Goal: Task Accomplishment & Management: Manage account settings

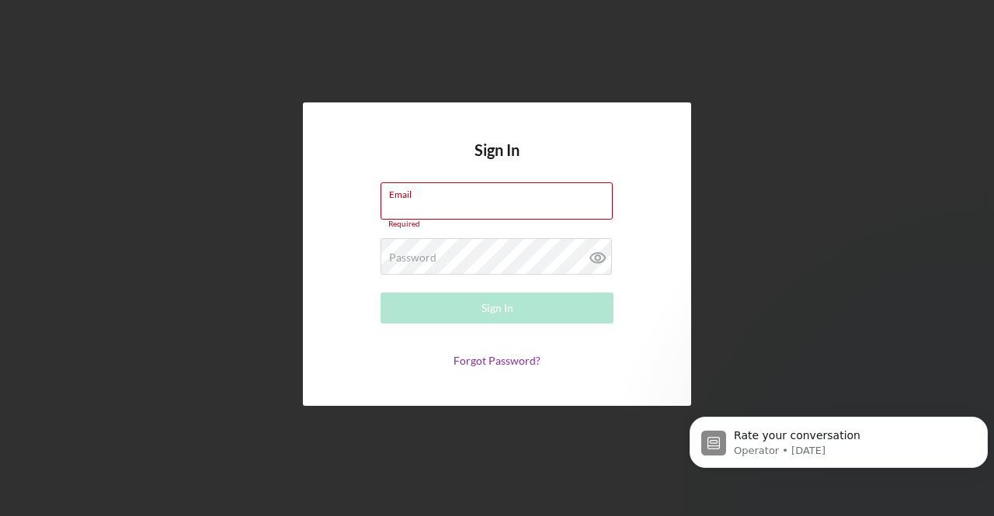
type input "[EMAIL_ADDRESS][DOMAIN_NAME]"
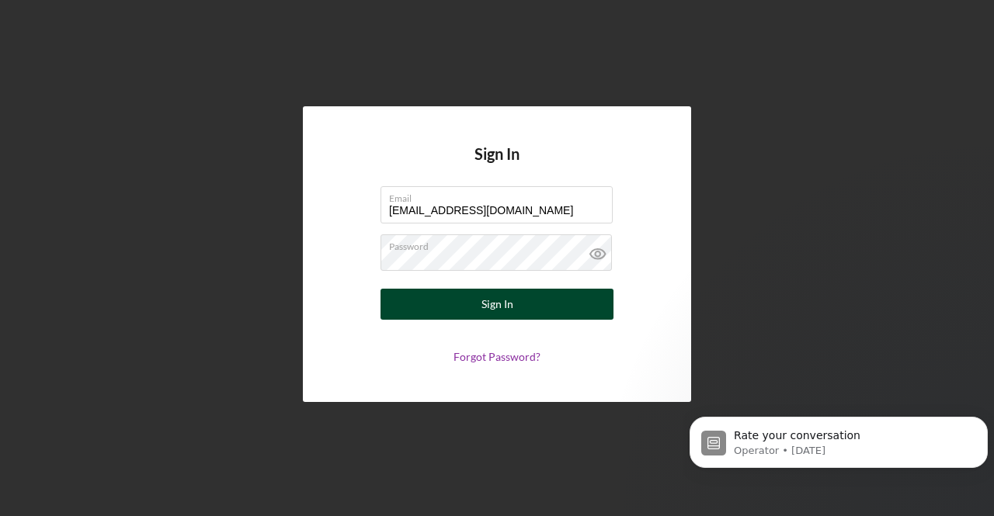
click at [481, 296] on button "Sign In" at bounding box center [497, 304] width 233 height 31
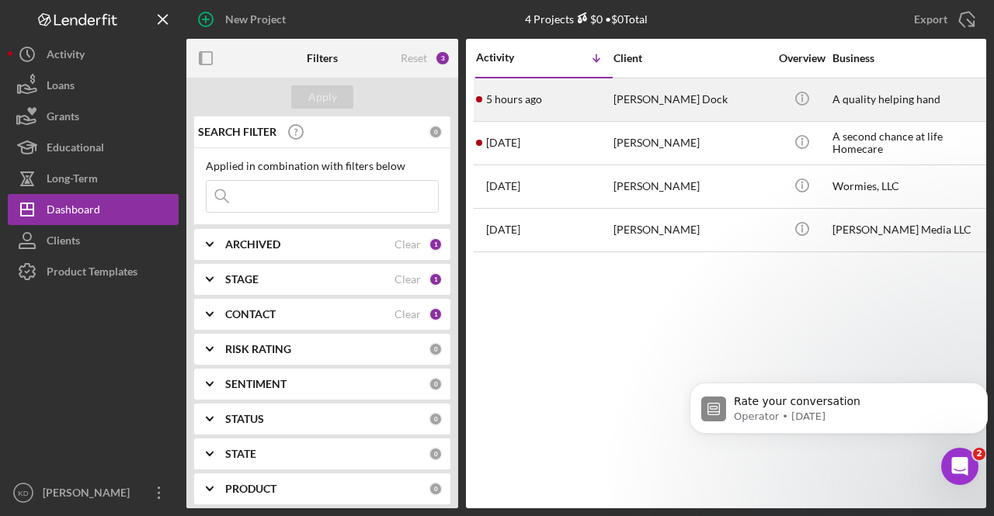
click at [645, 96] on div "[PERSON_NAME] Dock" at bounding box center [691, 99] width 155 height 41
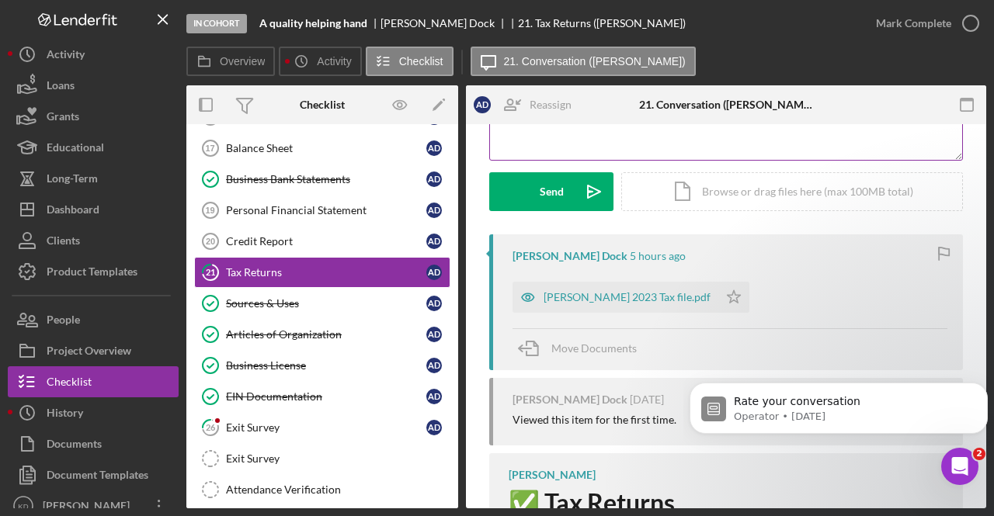
scroll to position [189, 0]
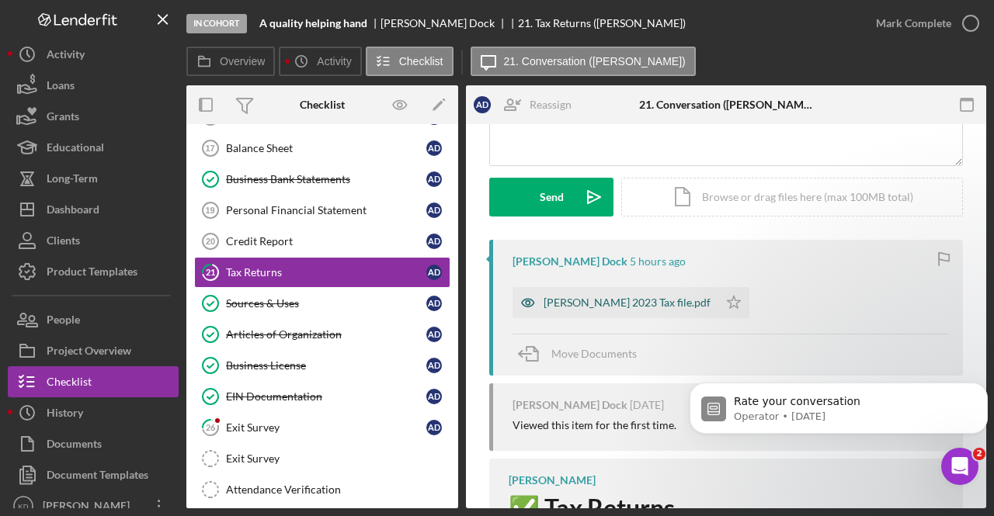
drag, startPoint x: 621, startPoint y: 314, endPoint x: 594, endPoint y: 299, distance: 30.9
click at [594, 299] on div "[PERSON_NAME] 2023 Tax file.pdf" at bounding box center [627, 303] width 167 height 12
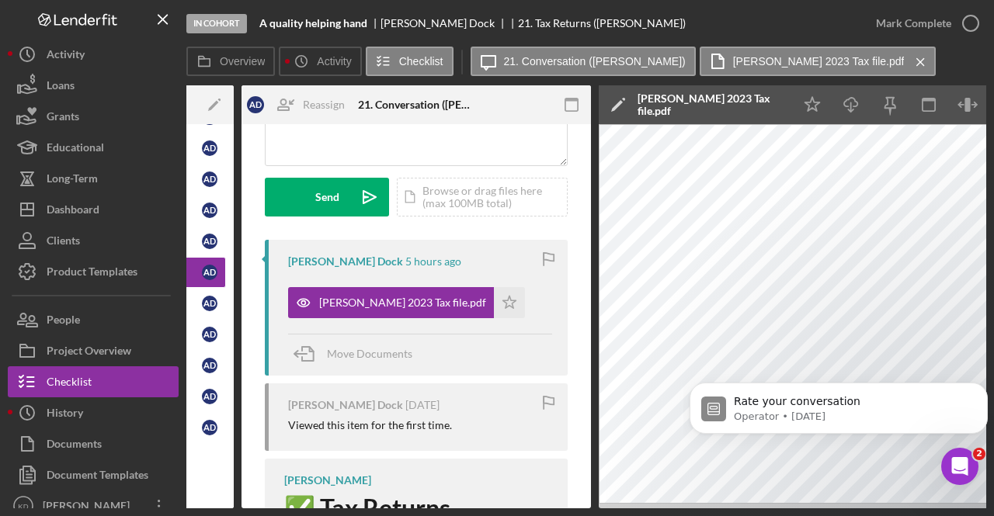
scroll to position [0, 303]
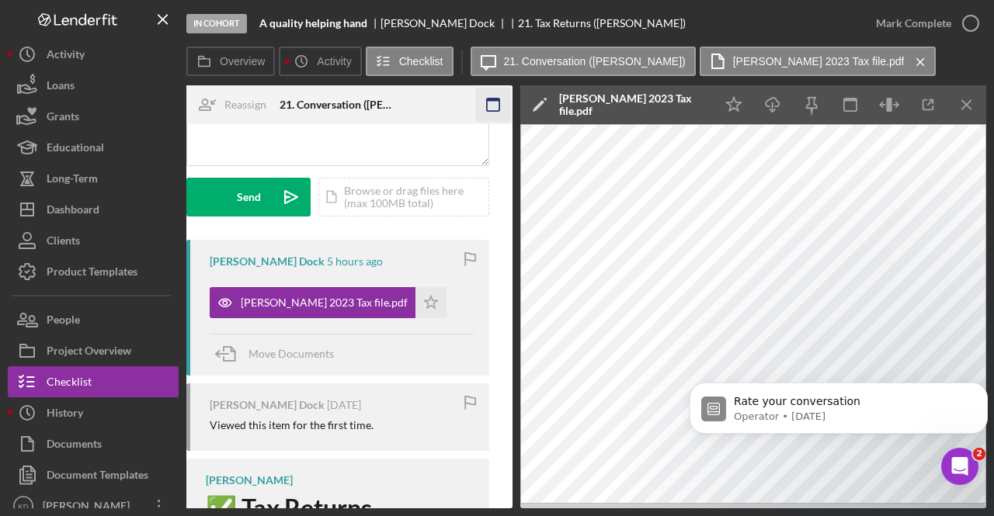
drag, startPoint x: 971, startPoint y: 116, endPoint x: 962, endPoint y: 107, distance: 12.1
click at [962, 107] on icon "Icon/Menu Close" at bounding box center [967, 105] width 35 height 35
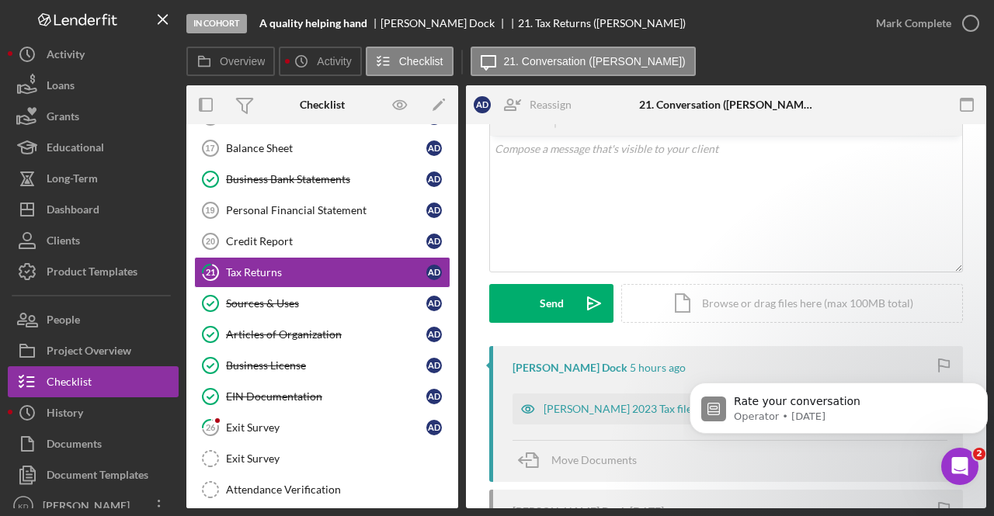
scroll to position [0, 0]
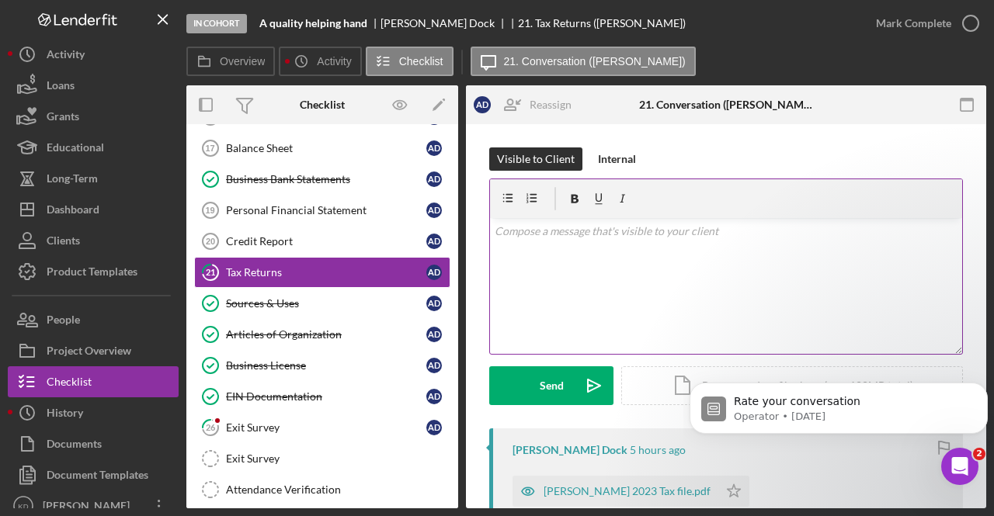
click at [650, 257] on div "v Color teal Color pink Remove color Add row above Add row below Add column bef…" at bounding box center [726, 286] width 472 height 136
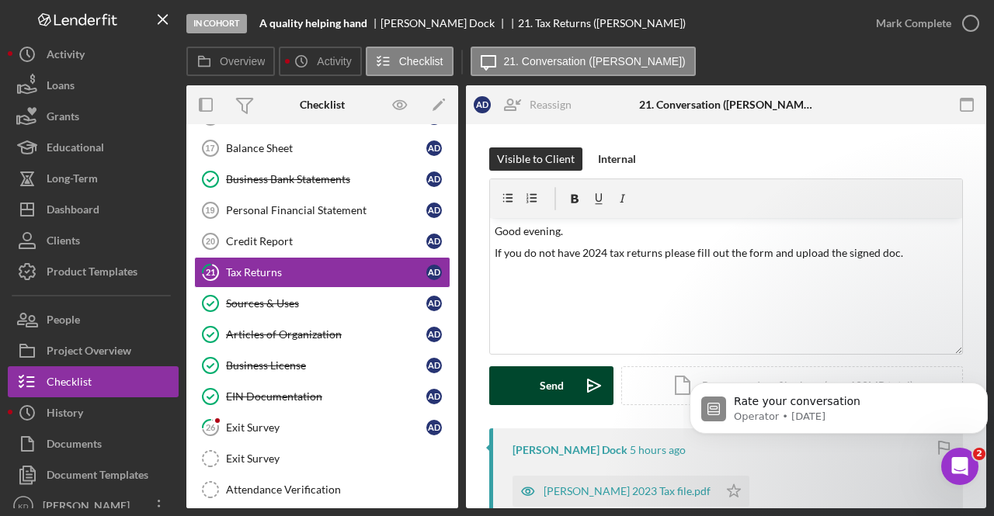
click at [579, 381] on icon "Icon/icon-invite-send" at bounding box center [594, 386] width 39 height 39
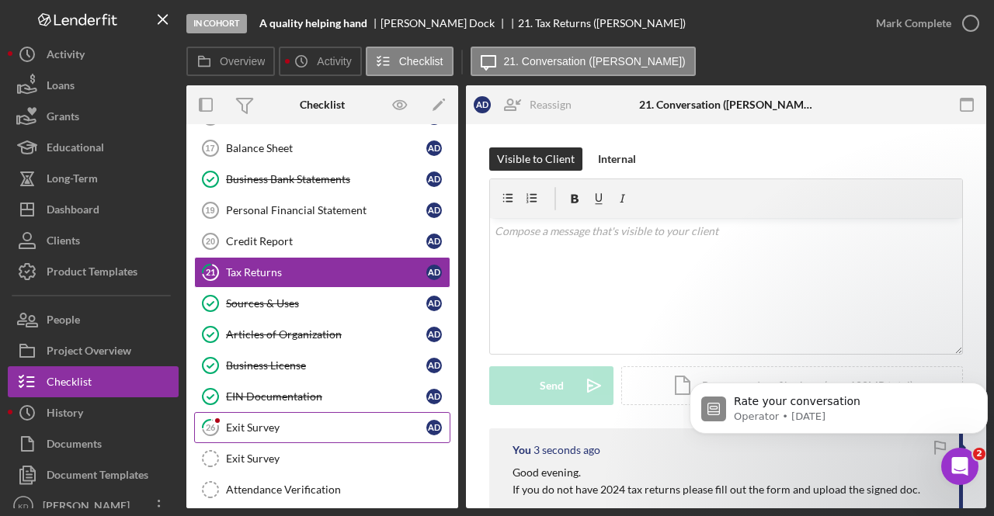
click at [277, 422] on div "Exit Survey" at bounding box center [326, 428] width 200 height 12
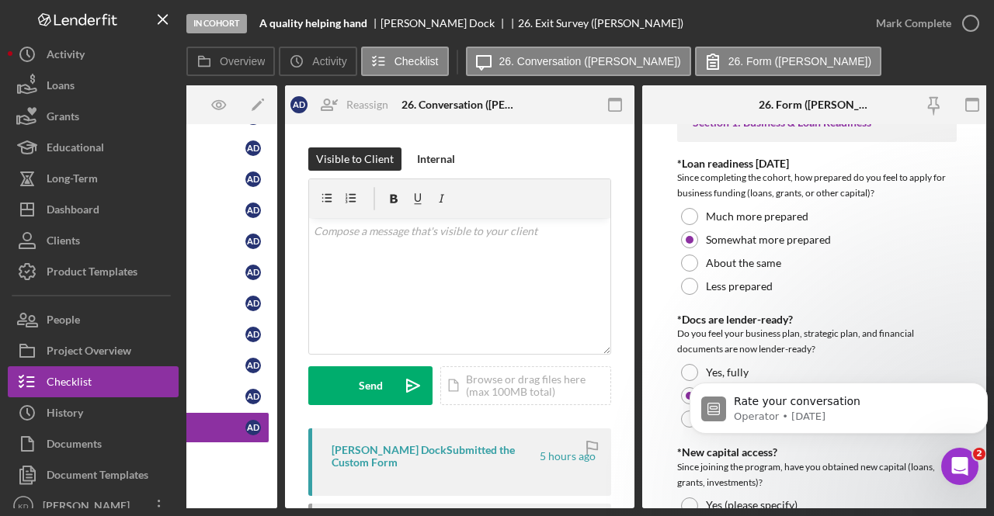
scroll to position [0, 182]
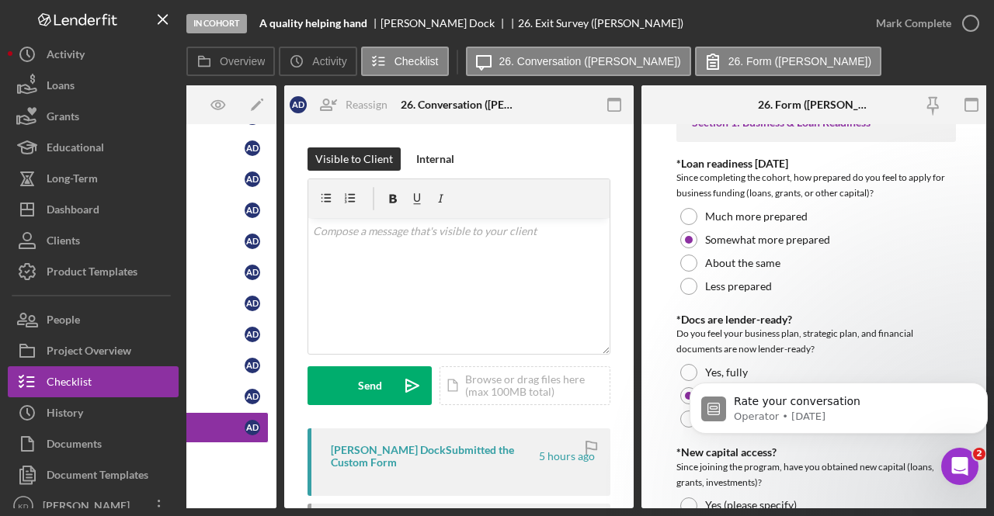
drag, startPoint x: 830, startPoint y: 288, endPoint x: 697, endPoint y: 114, distance: 218.9
click at [697, 114] on div at bounding box center [699, 104] width 116 height 39
click at [906, 33] on div "Mark Complete" at bounding box center [913, 23] width 75 height 31
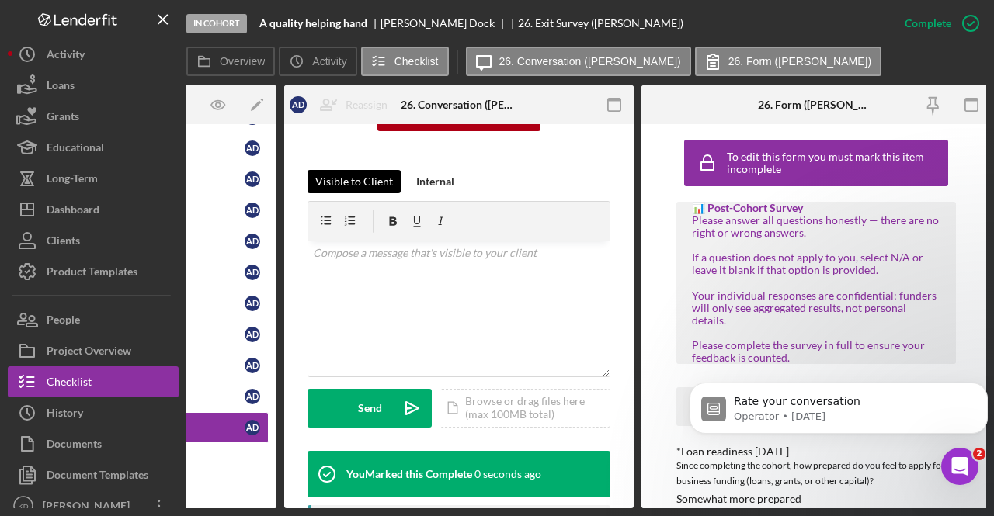
scroll to position [228, 0]
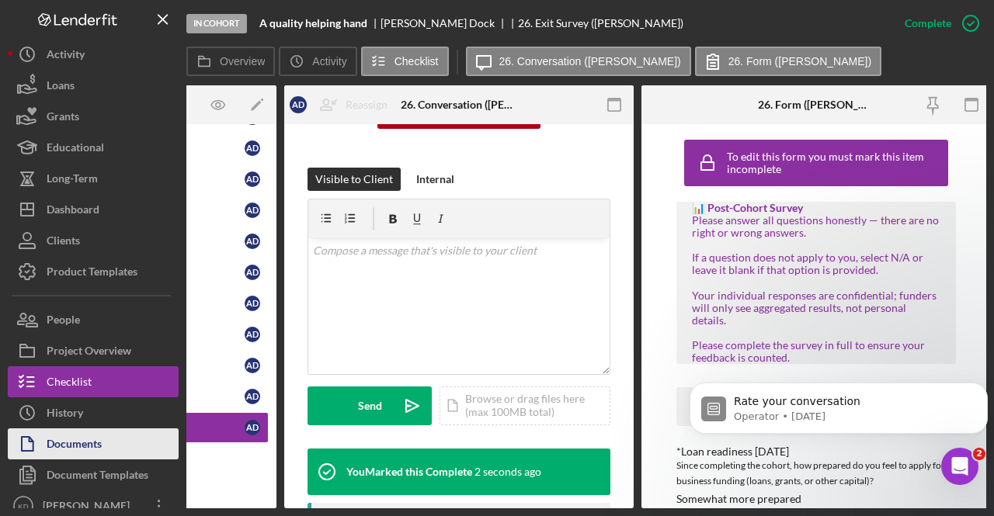
click at [64, 442] on div "Documents" at bounding box center [74, 446] width 55 height 35
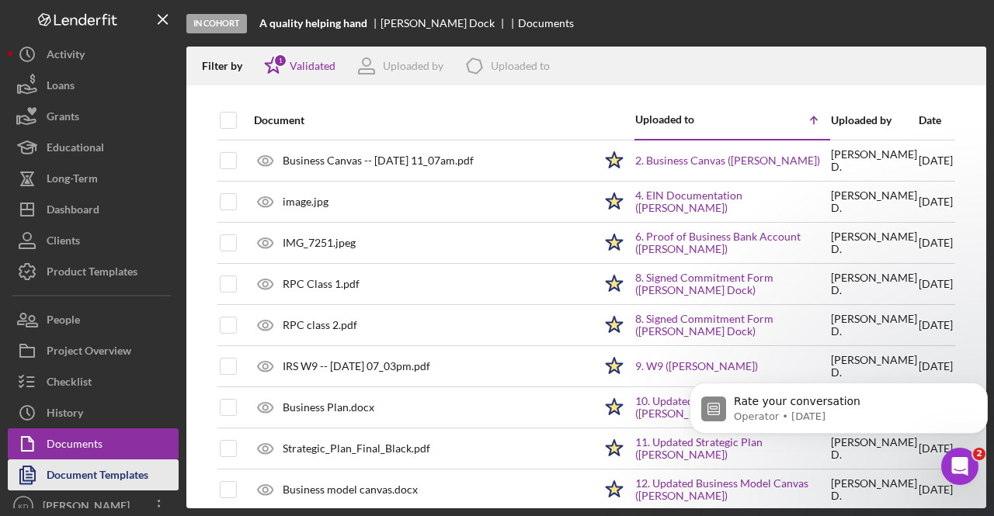
click at [104, 475] on div "Document Templates" at bounding box center [98, 477] width 102 height 35
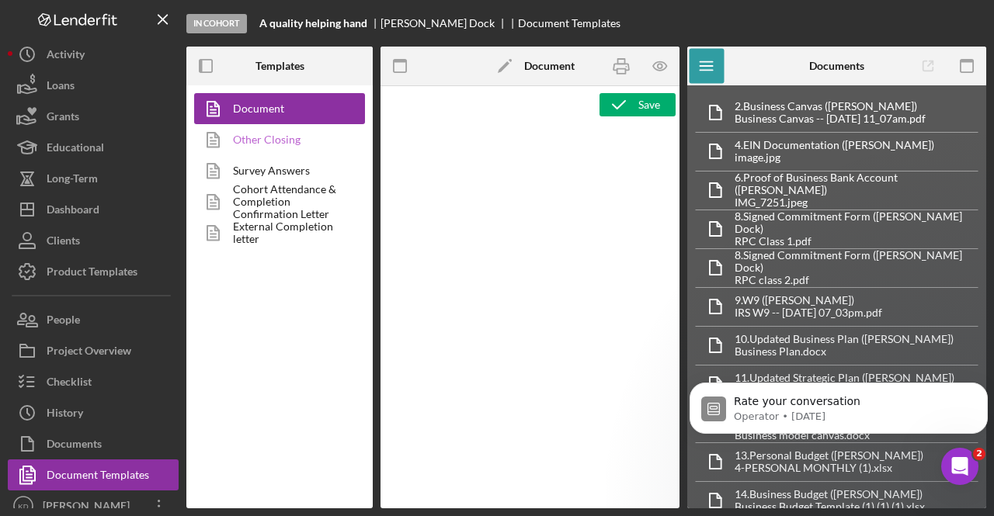
type textarea "<l1 ipsum="dolo-sitam: cons;"><adi elits="doeiu: temp;" inc="utlab://etdolo.mag…"
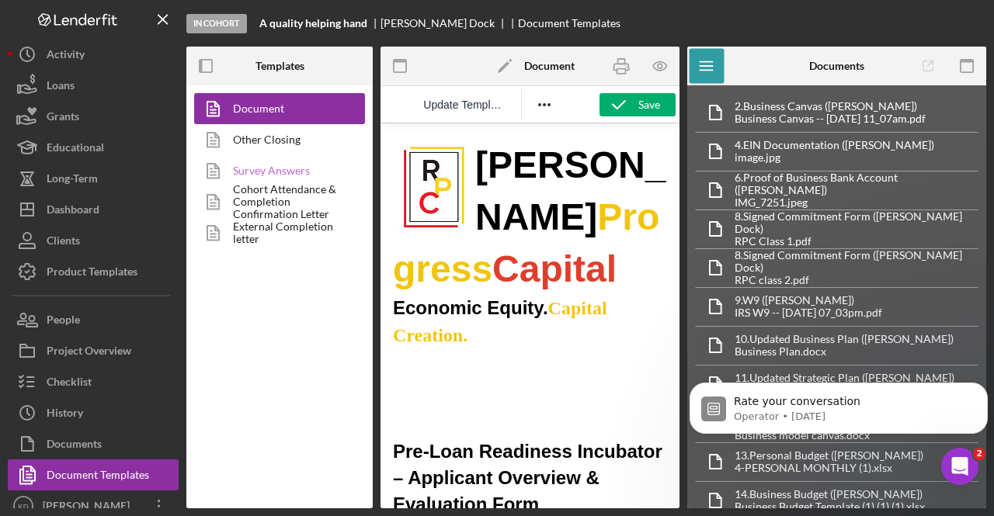
click at [288, 176] on link "Survey Answers" at bounding box center [275, 170] width 163 height 31
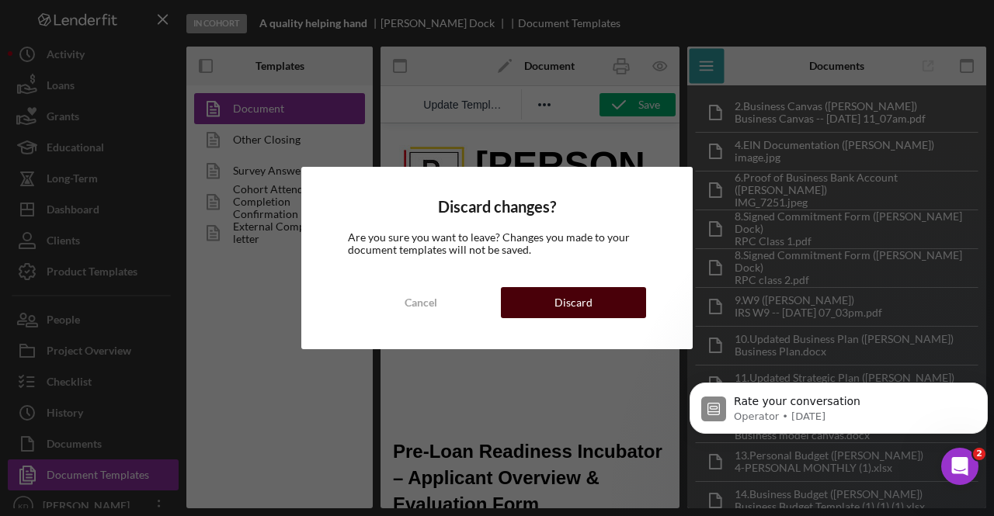
click at [561, 300] on div "Discard" at bounding box center [573, 302] width 38 height 31
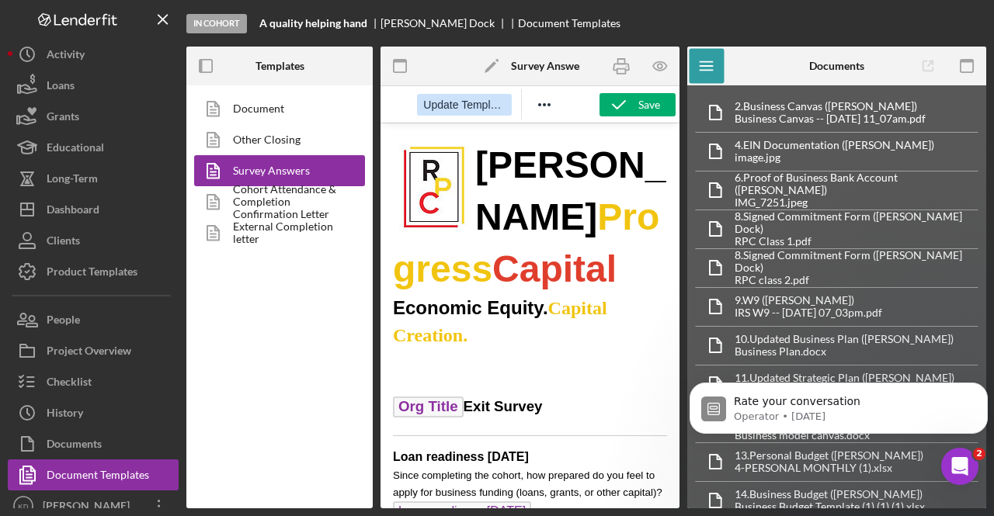
click at [451, 102] on span "Update Template" at bounding box center [464, 105] width 82 height 12
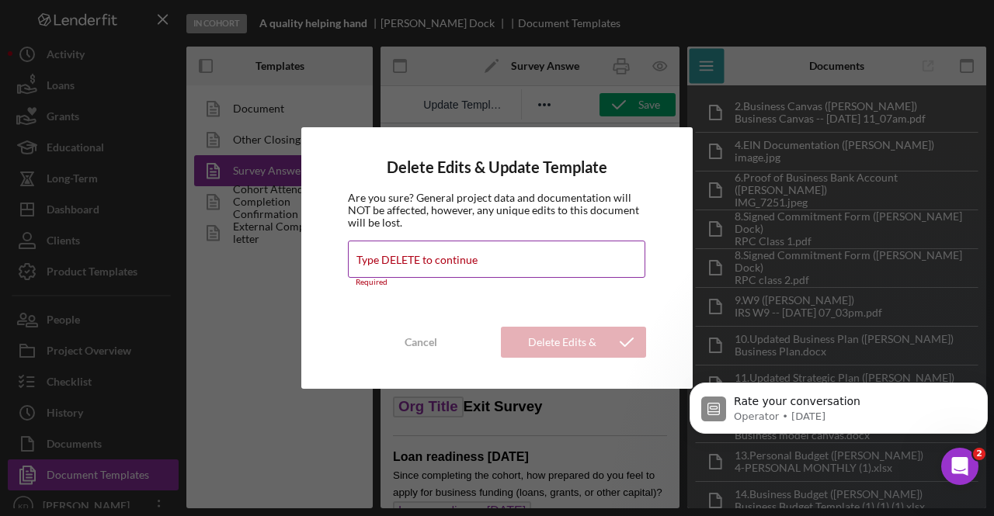
click at [499, 253] on div "Type DELETE to continue Required" at bounding box center [497, 264] width 298 height 47
click at [449, 265] on label "Type DELETE to continue" at bounding box center [416, 260] width 121 height 12
click at [449, 265] on input "Type DELETE to continue" at bounding box center [496, 259] width 297 height 37
type input "DELETE"
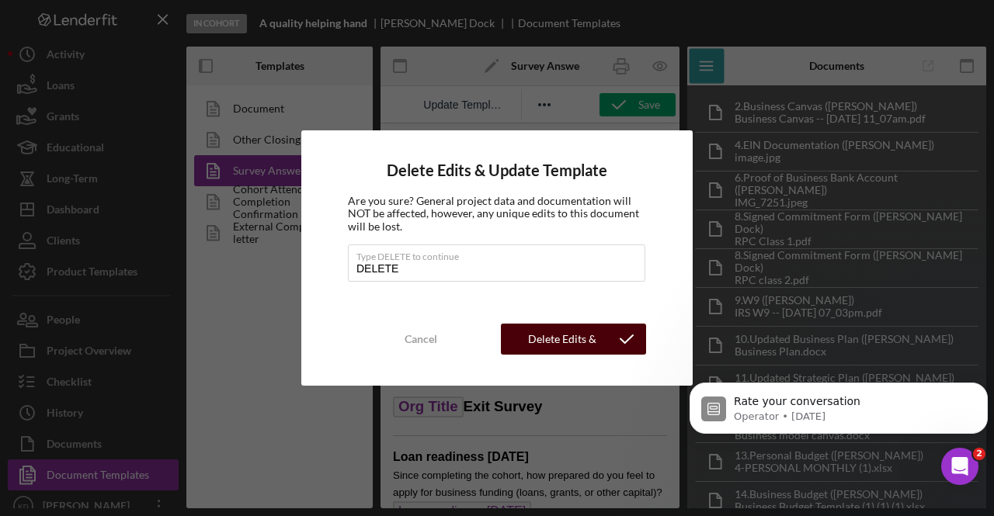
click at [567, 334] on div "Delete Edits & Update Template" at bounding box center [561, 339] width 91 height 31
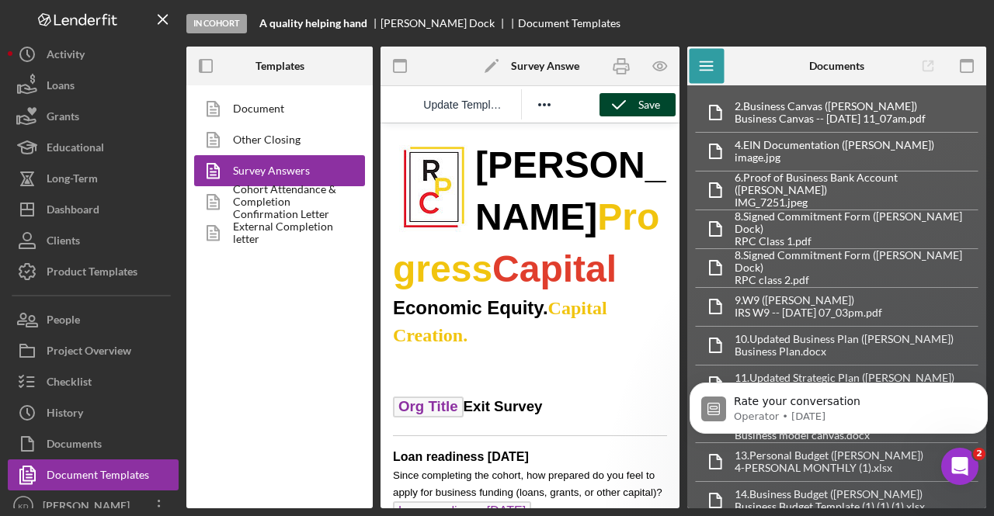
click at [638, 109] on div "Save" at bounding box center [649, 104] width 22 height 23
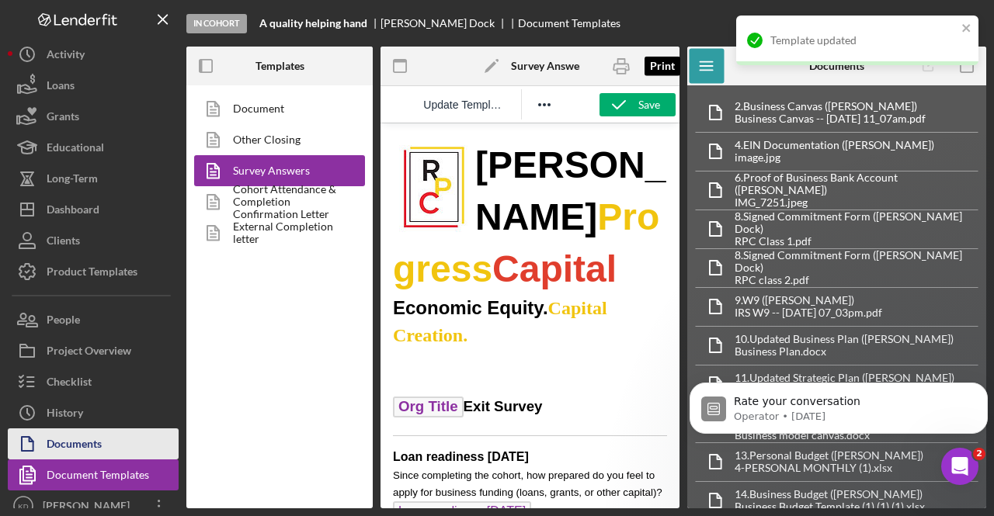
click at [620, 64] on icon "button" at bounding box center [622, 67] width 16 height 6
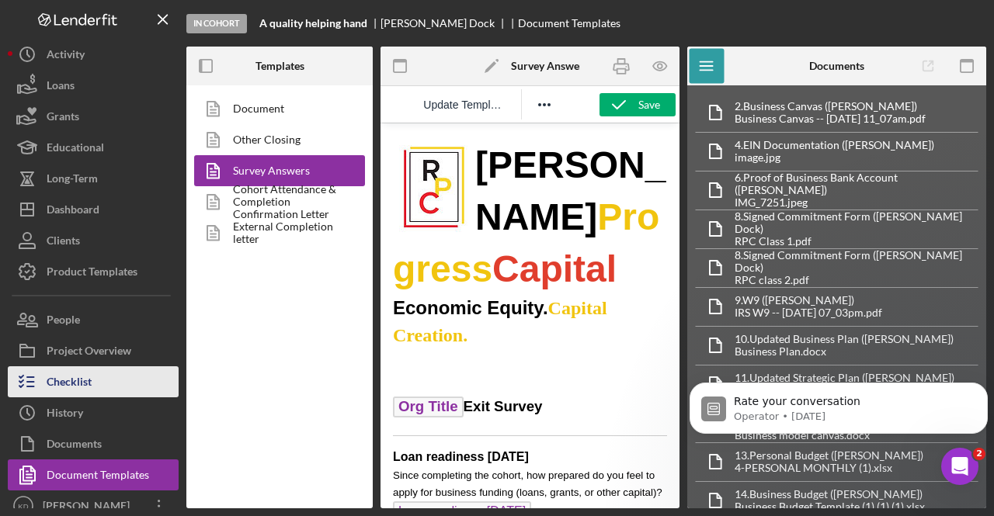
click at [82, 383] on div "Checklist" at bounding box center [69, 384] width 45 height 35
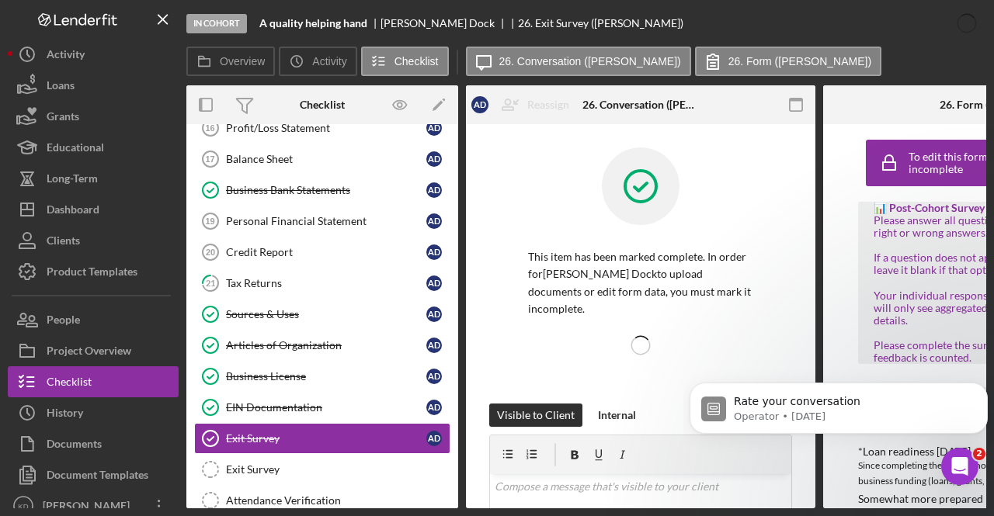
scroll to position [514, 0]
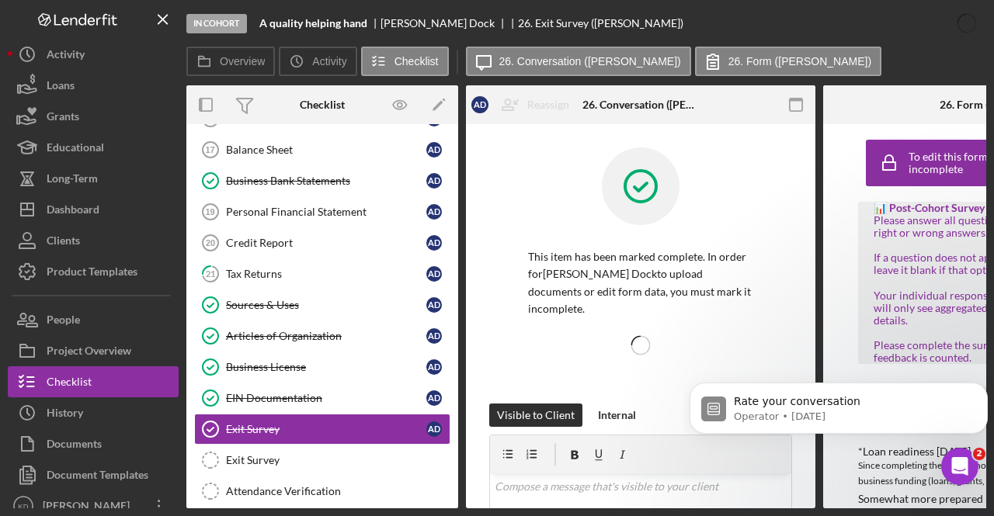
click at [348, 392] on div "EIN Documentation" at bounding box center [326, 398] width 200 height 12
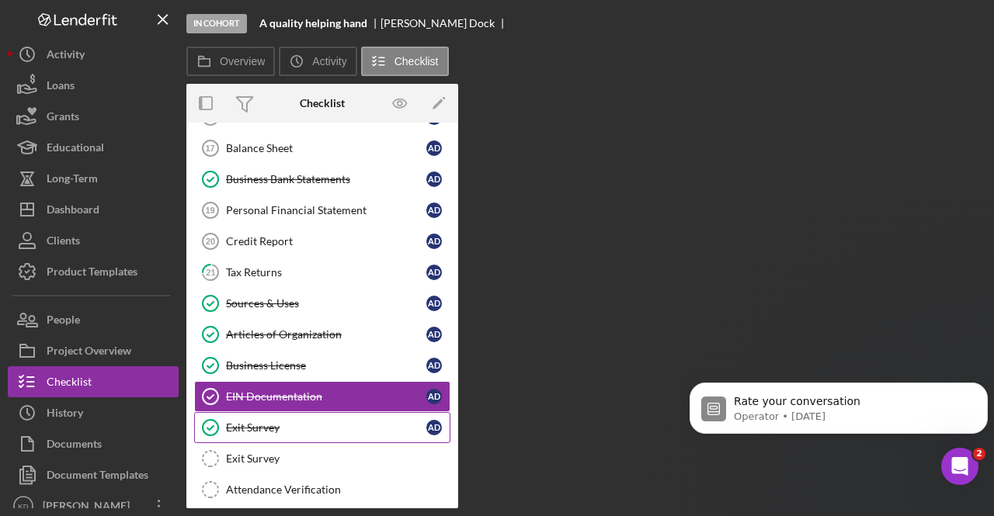
click at [321, 422] on div "Exit Survey" at bounding box center [326, 428] width 200 height 12
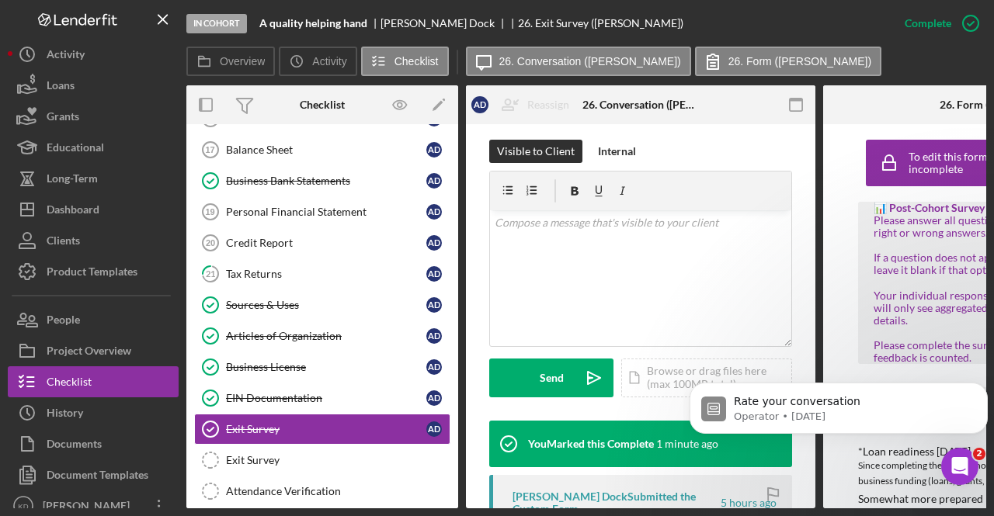
scroll to position [266, 0]
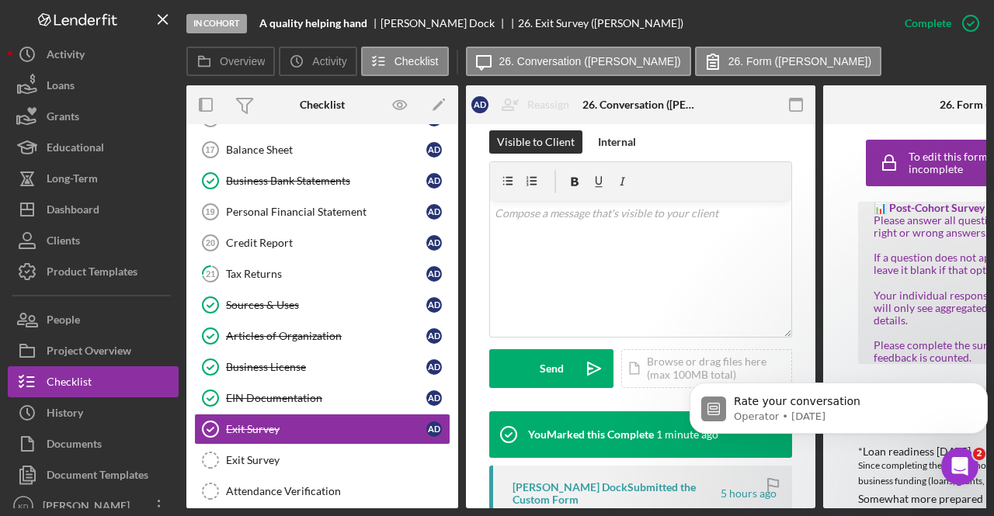
click at [694, 351] on html "Rate your conversation Operator • [DATE]" at bounding box center [838, 412] width 311 height 124
click at [705, 349] on div "Icon/Document Browse or drag files here (max 100MB total) Tap to choose files o…" at bounding box center [706, 368] width 171 height 39
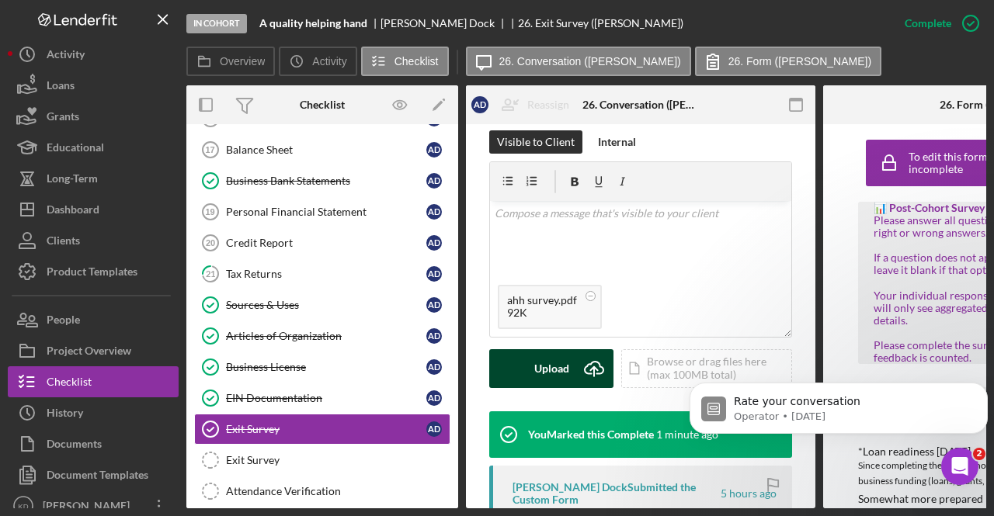
click at [554, 354] on div "Upload" at bounding box center [551, 368] width 35 height 39
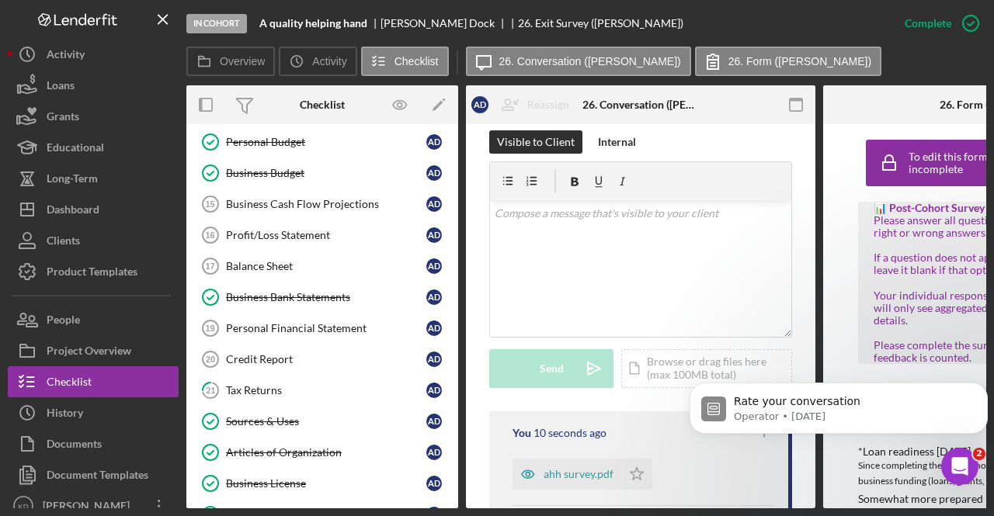
scroll to position [397, 0]
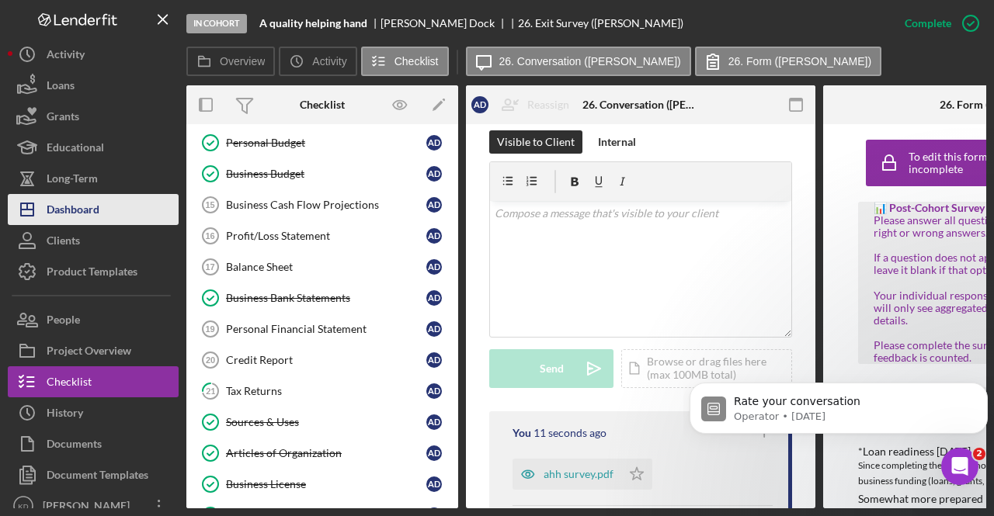
click at [83, 204] on div "Dashboard" at bounding box center [73, 211] width 53 height 35
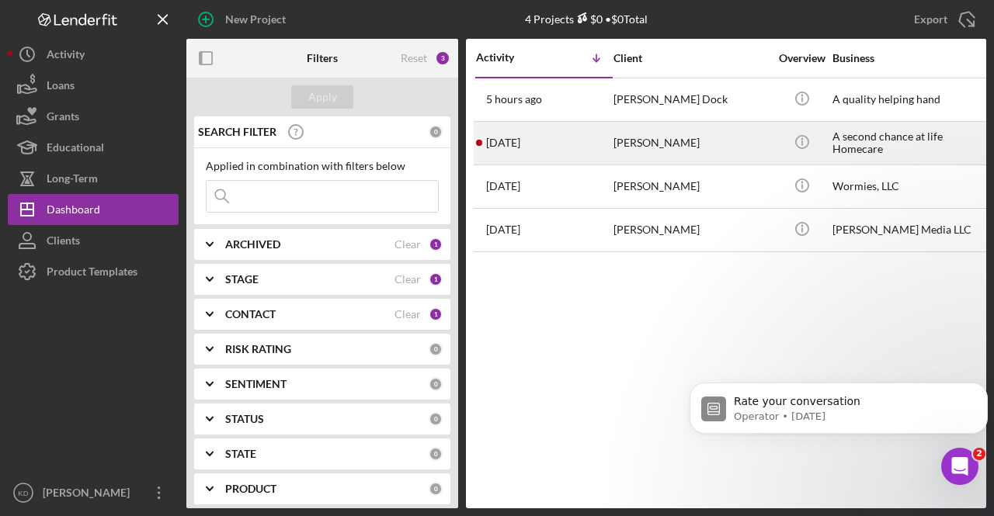
click at [741, 148] on div "[PERSON_NAME]" at bounding box center [691, 143] width 155 height 41
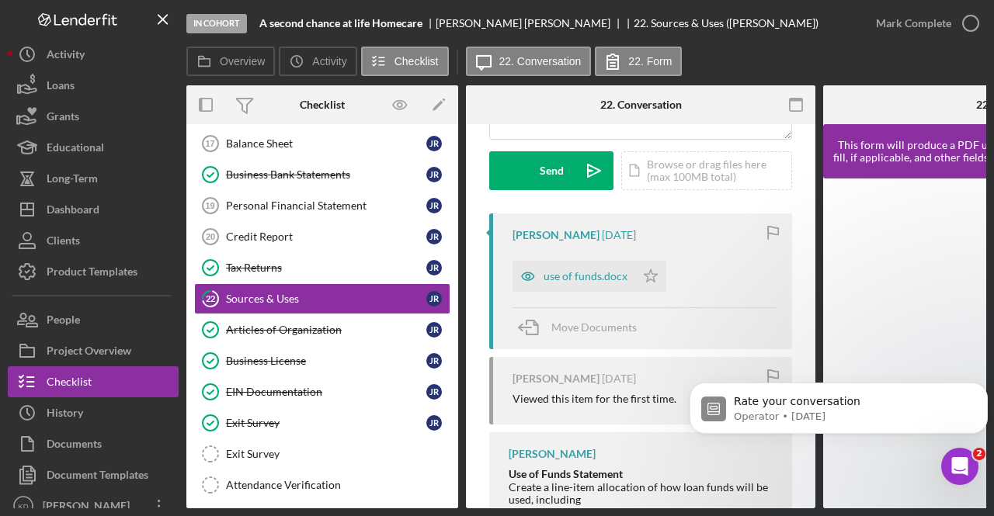
scroll to position [222, 0]
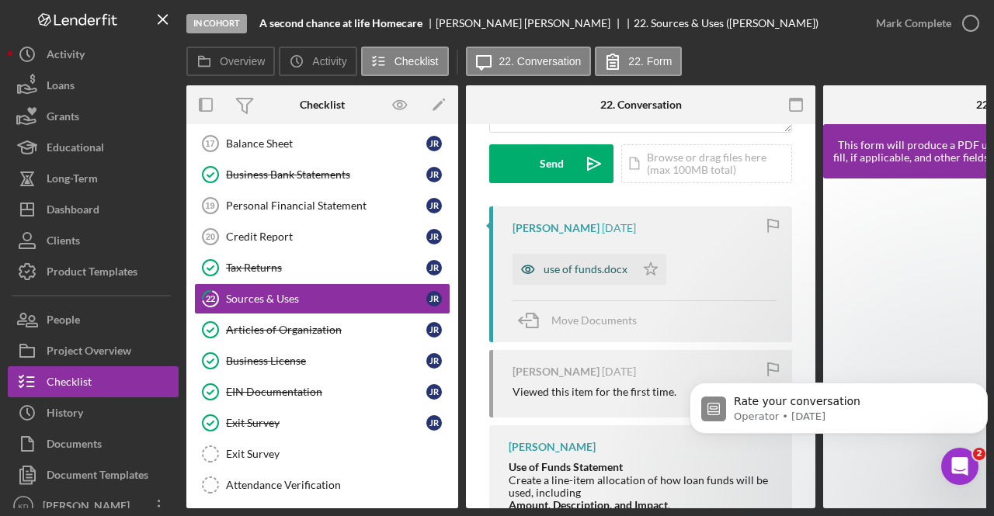
click at [541, 277] on icon "button" at bounding box center [528, 269] width 31 height 31
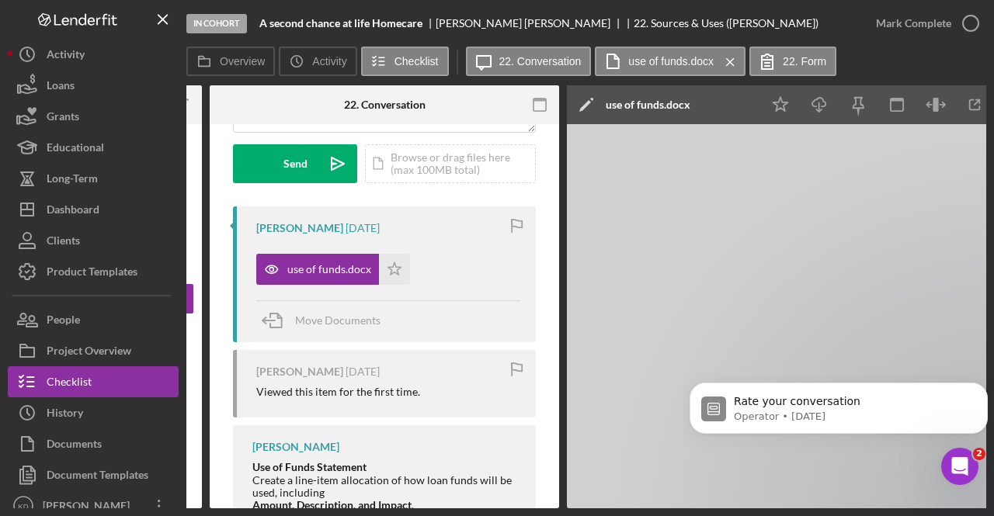
scroll to position [0, 345]
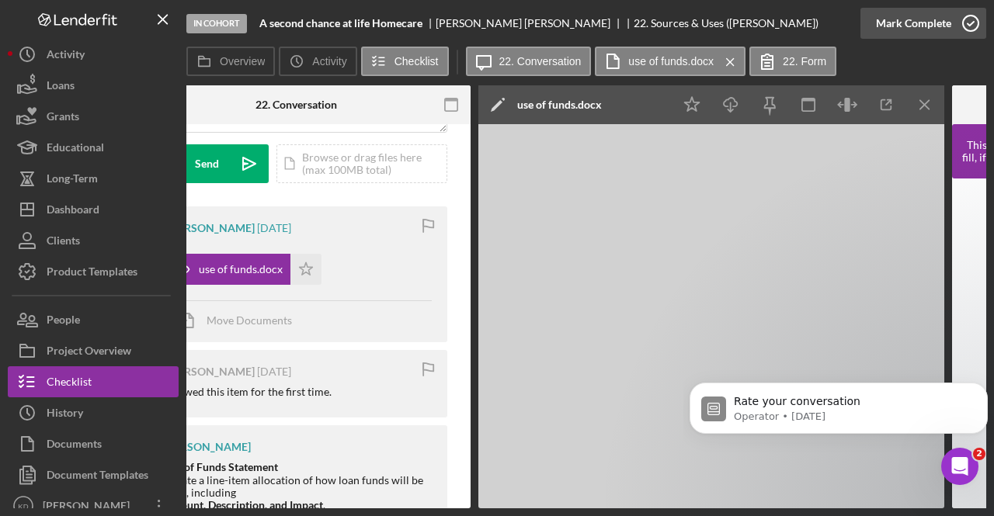
click at [951, 12] on button "Mark Complete" at bounding box center [923, 23] width 126 height 31
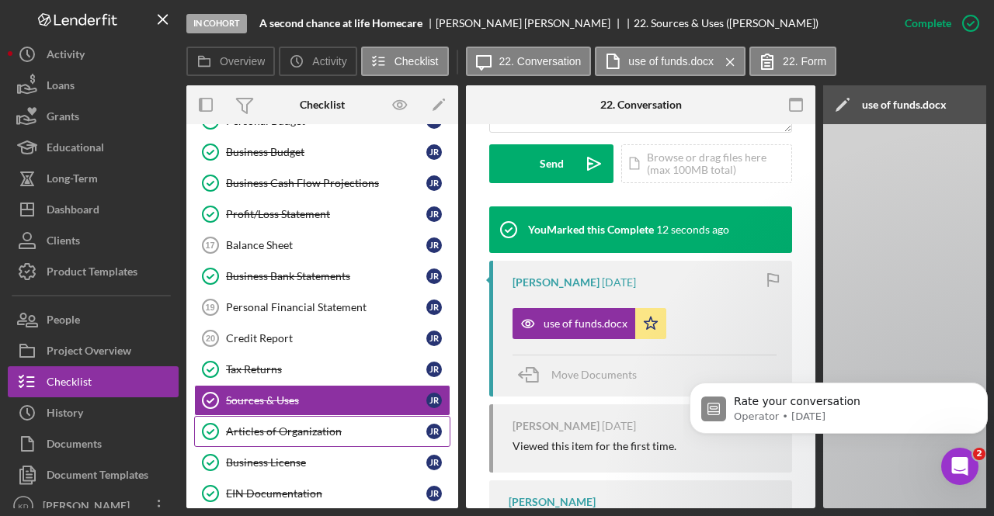
scroll to position [486, 0]
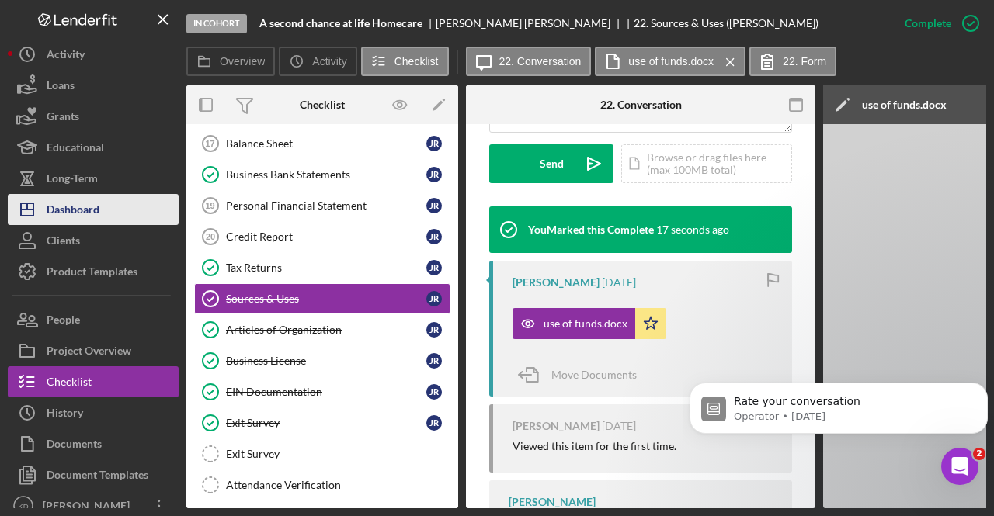
click at [92, 220] on div "Dashboard" at bounding box center [73, 211] width 53 height 35
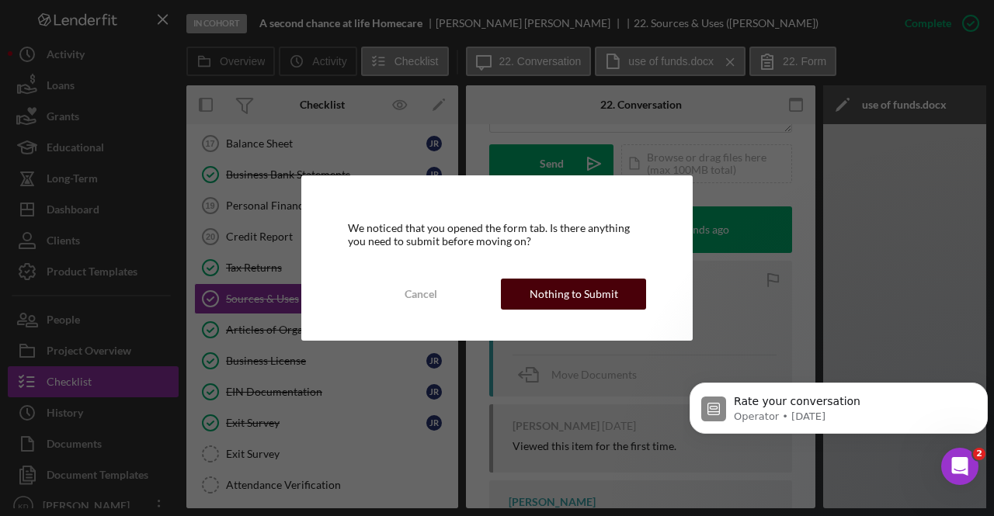
click at [533, 291] on div "Nothing to Submit" at bounding box center [574, 294] width 89 height 31
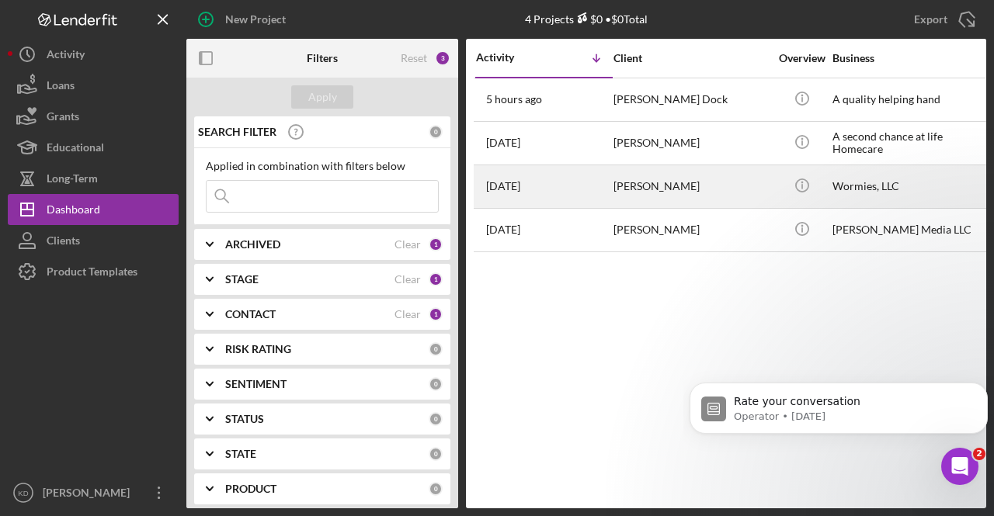
click at [613, 182] on td "[PERSON_NAME]" at bounding box center [692, 186] width 159 height 43
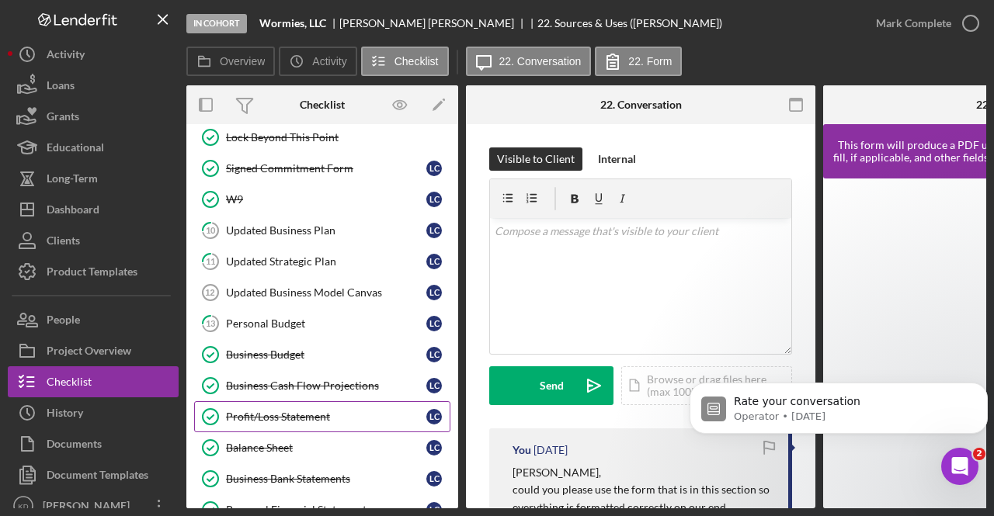
scroll to position [182, 0]
click at [299, 235] on div "Updated Business Plan" at bounding box center [326, 230] width 200 height 12
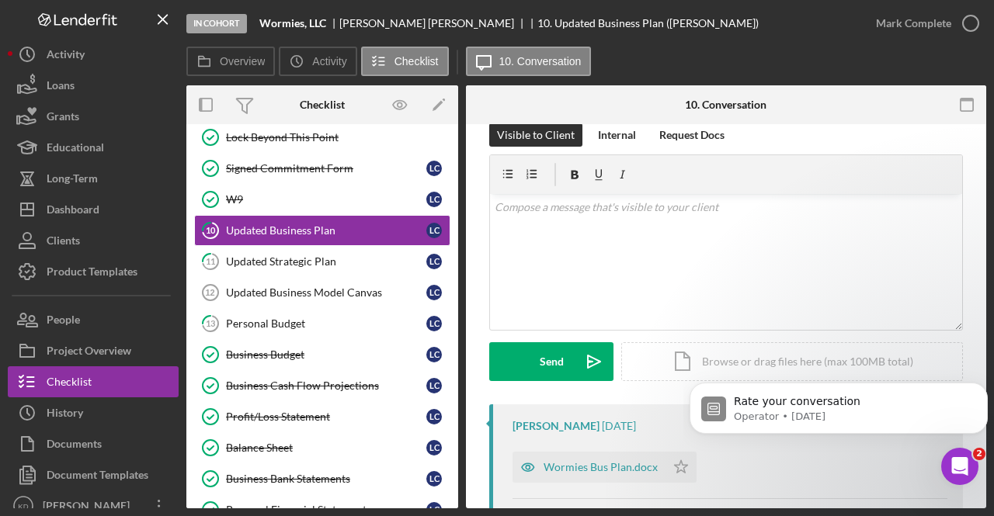
scroll to position [19, 0]
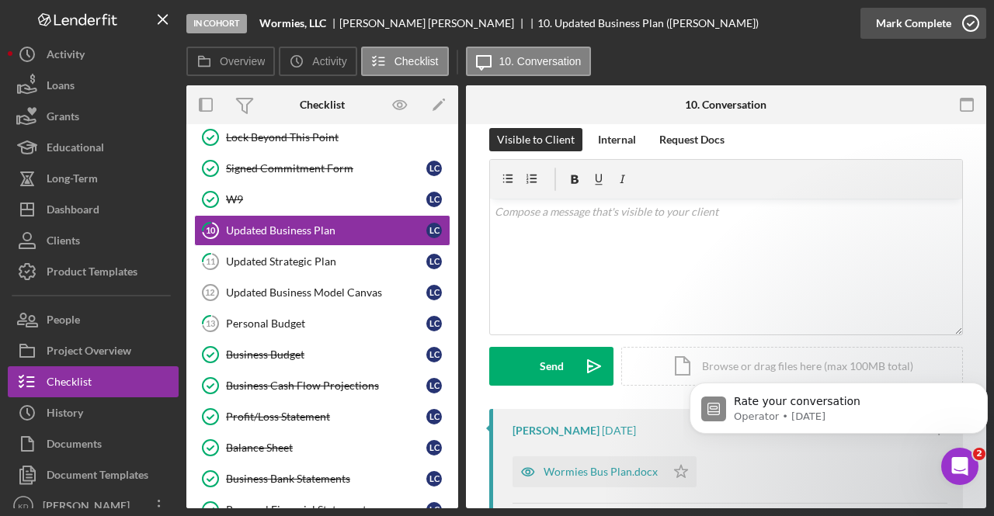
click at [956, 33] on icon "button" at bounding box center [970, 23] width 39 height 39
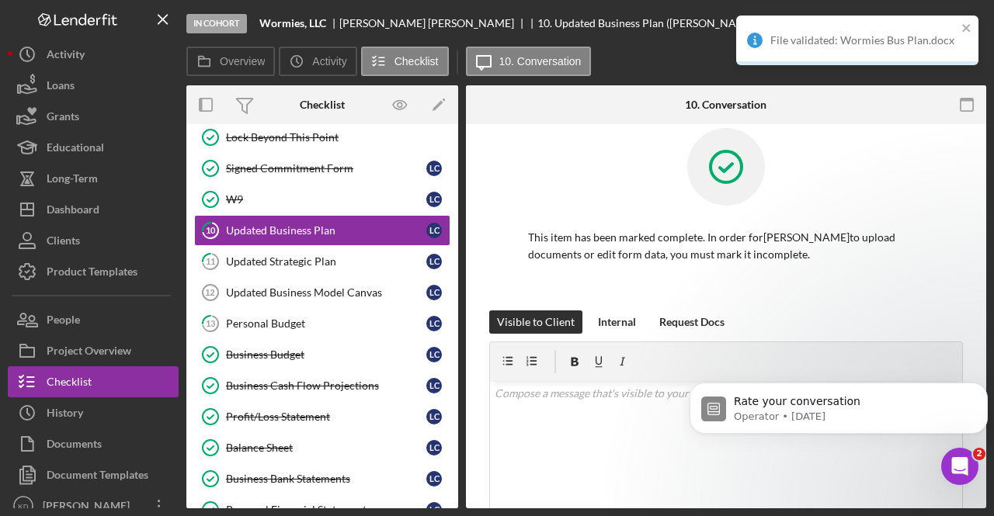
scroll to position [233, 0]
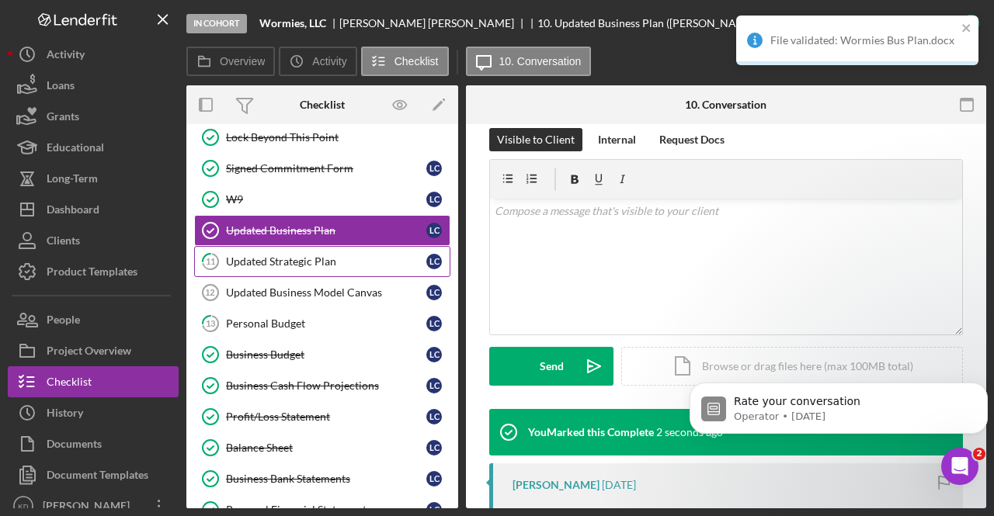
click at [308, 257] on div "Updated Strategic Plan" at bounding box center [326, 261] width 200 height 12
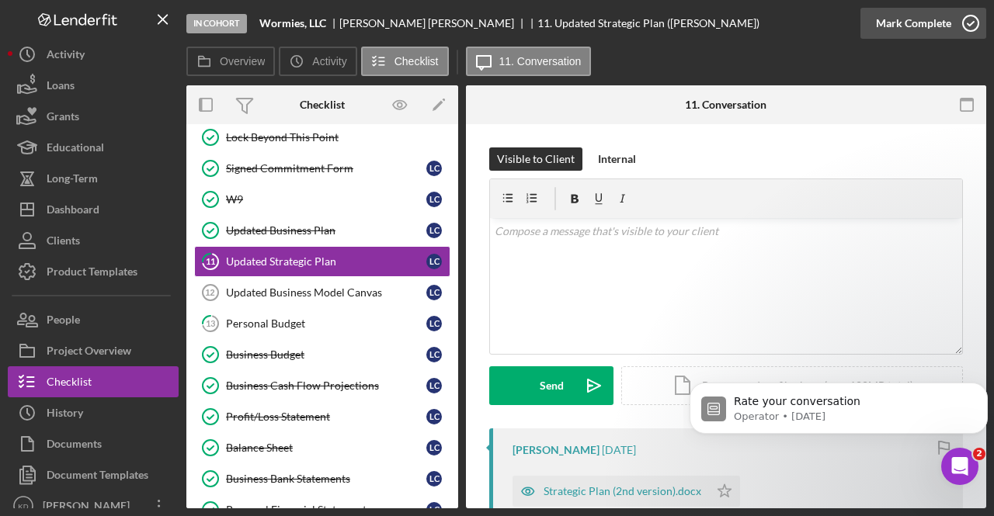
click at [912, 36] on div "Mark Complete" at bounding box center [913, 23] width 75 height 31
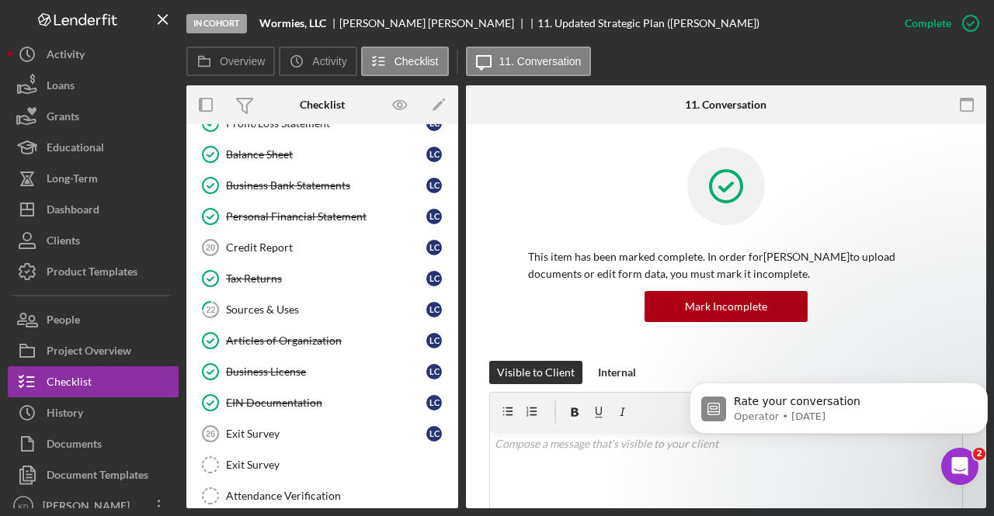
scroll to position [481, 0]
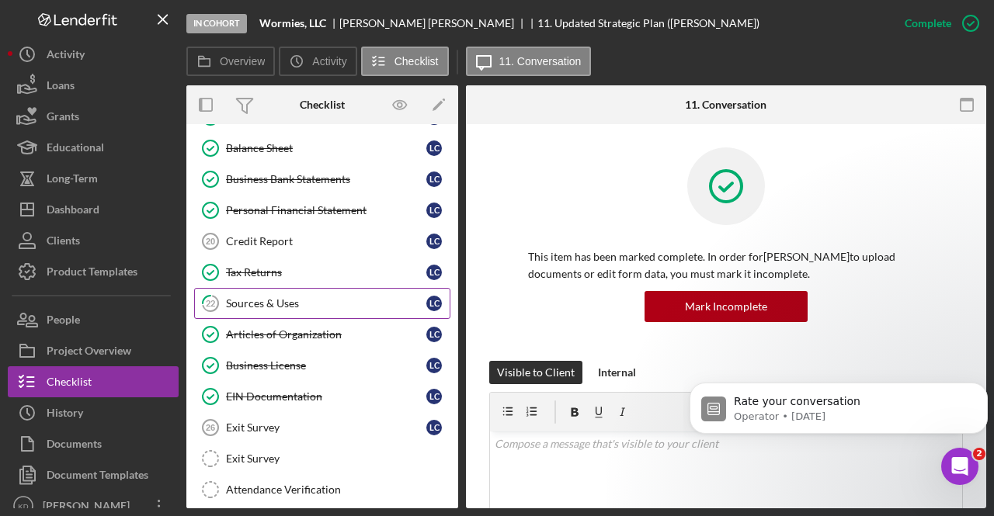
click at [287, 297] on div "Sources & Uses" at bounding box center [326, 303] width 200 height 12
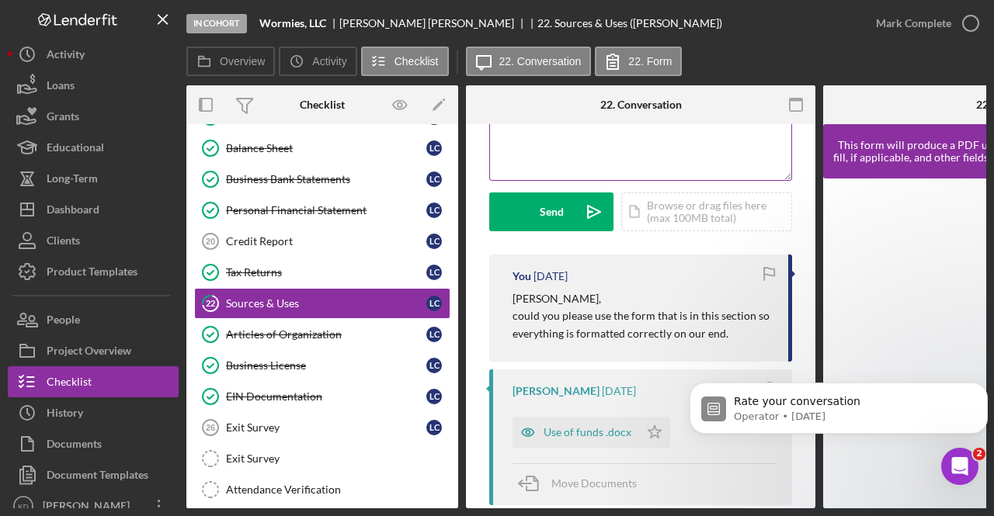
click at [560, 324] on p "could you please use the form that is in this section so everything is formatte…" at bounding box center [643, 325] width 260 height 35
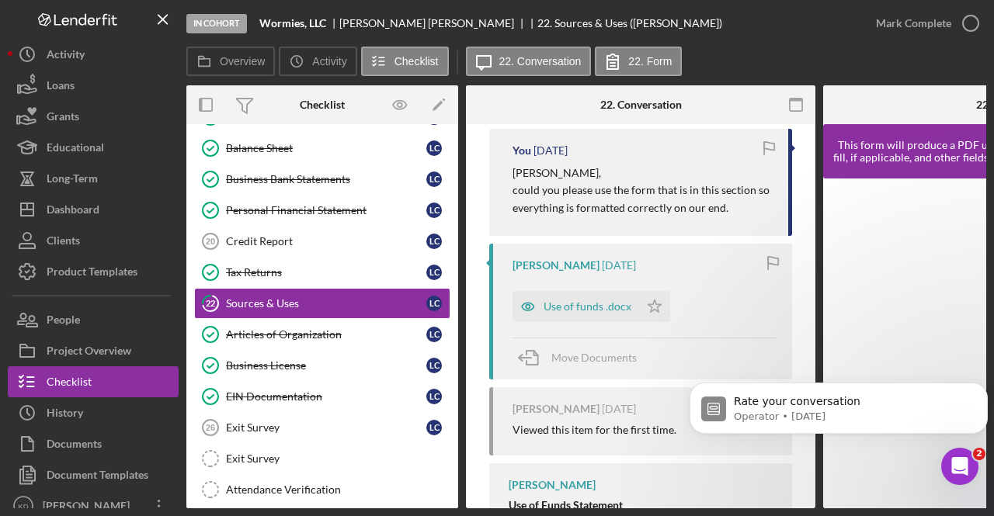
scroll to position [309, 0]
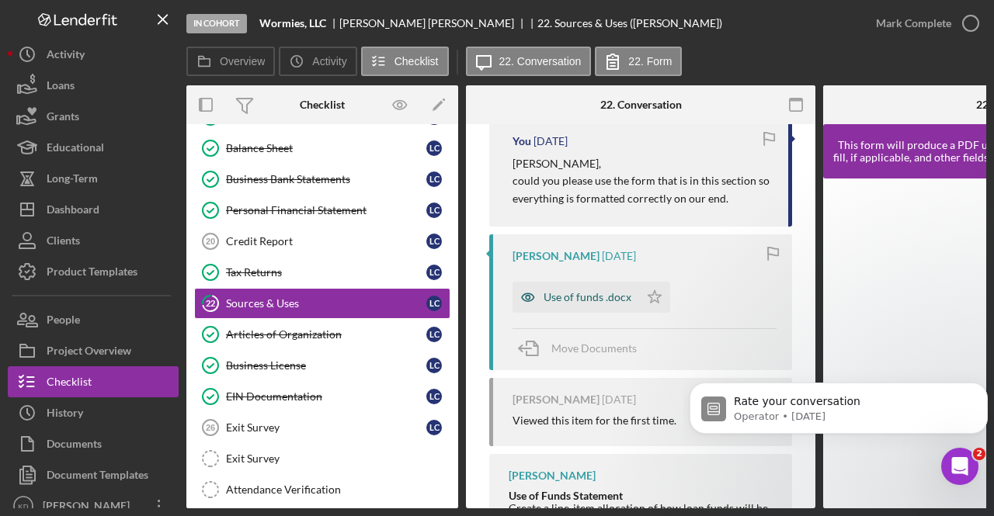
click at [567, 294] on div "Use of funds .docx" at bounding box center [588, 297] width 88 height 12
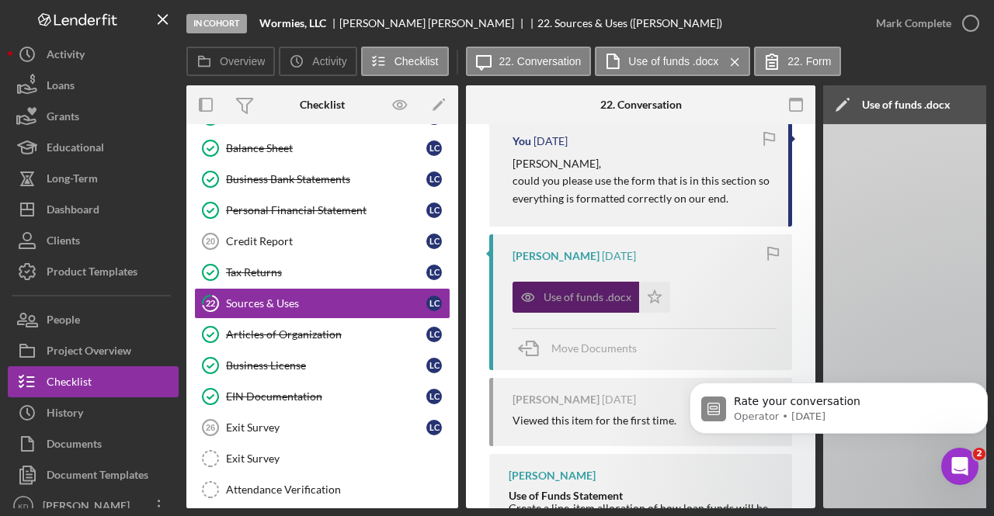
click at [567, 294] on div "Use of funds .docx" at bounding box center [588, 297] width 88 height 12
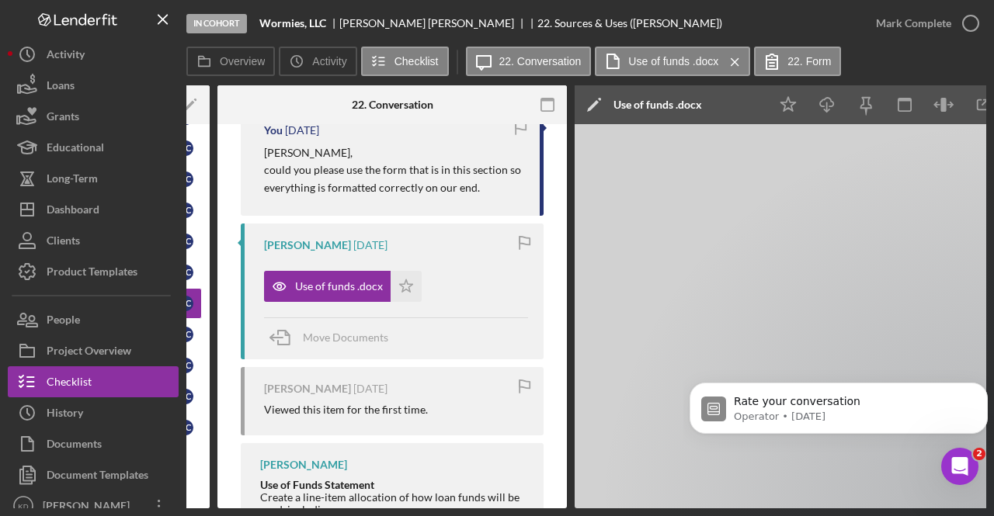
scroll to position [0, 308]
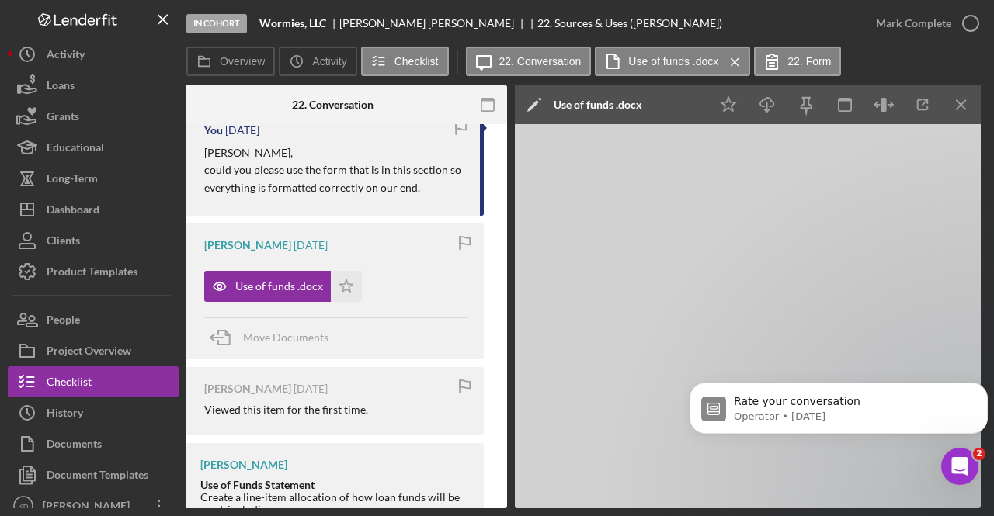
drag, startPoint x: 468, startPoint y: 509, endPoint x: 334, endPoint y: 507, distance: 133.6
click at [334, 489] on div "In Cohort Wormies, LLC [PERSON_NAME] 22. Sources & Uses ([PERSON_NAME]) [PERSON…" at bounding box center [497, 258] width 994 height 516
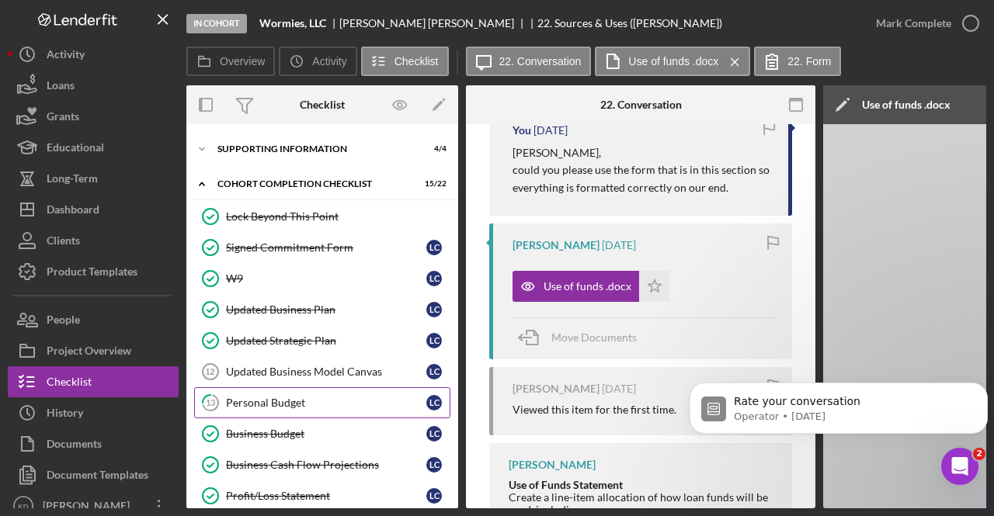
scroll to position [0, 0]
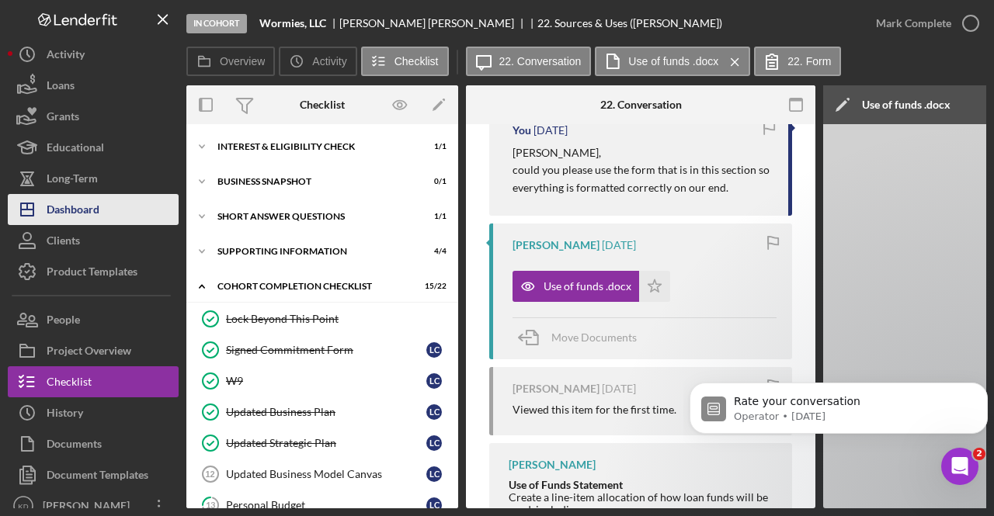
click at [85, 209] on div "Dashboard" at bounding box center [73, 211] width 53 height 35
